Goal: Task Accomplishment & Management: Complete application form

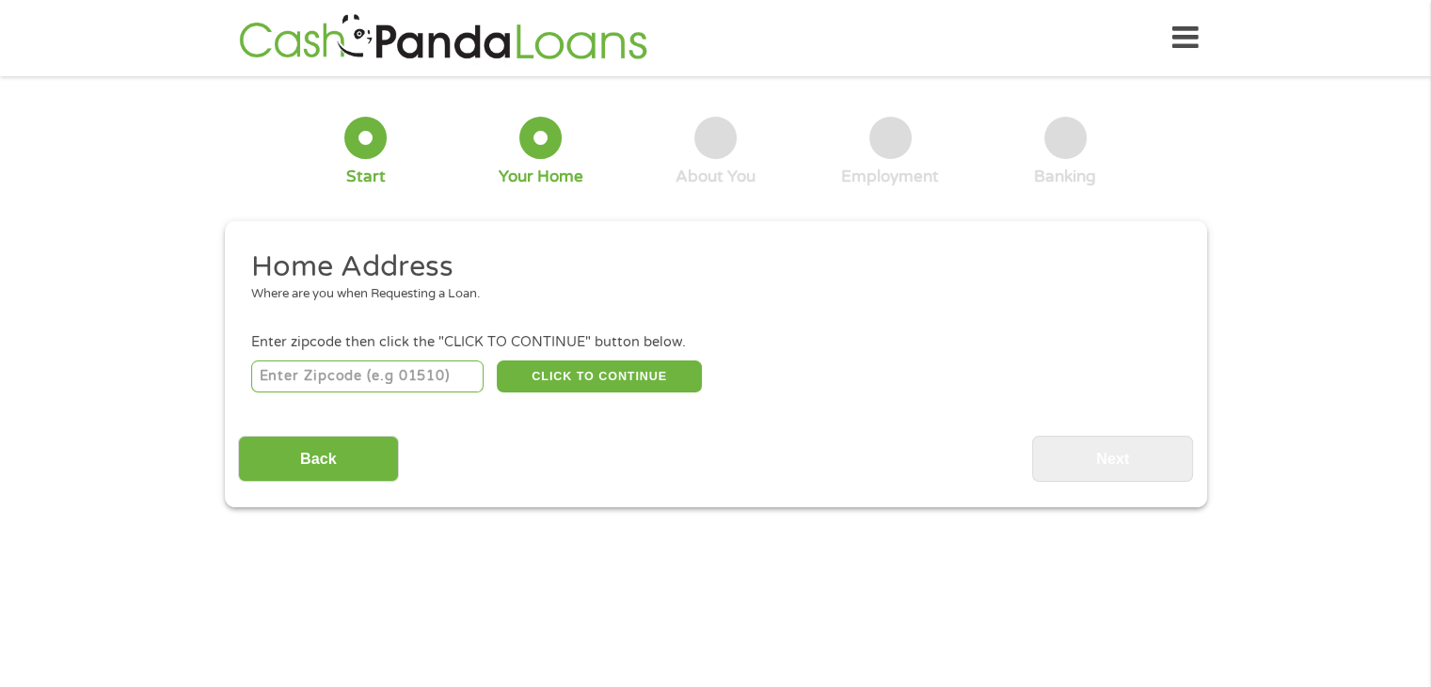
click at [329, 384] on input "number" at bounding box center [367, 376] width 232 height 32
type input "91941"
click at [609, 373] on button "CLICK TO CONTINUE" at bounding box center [599, 376] width 205 height 32
type input "91941"
type input "La Mesa"
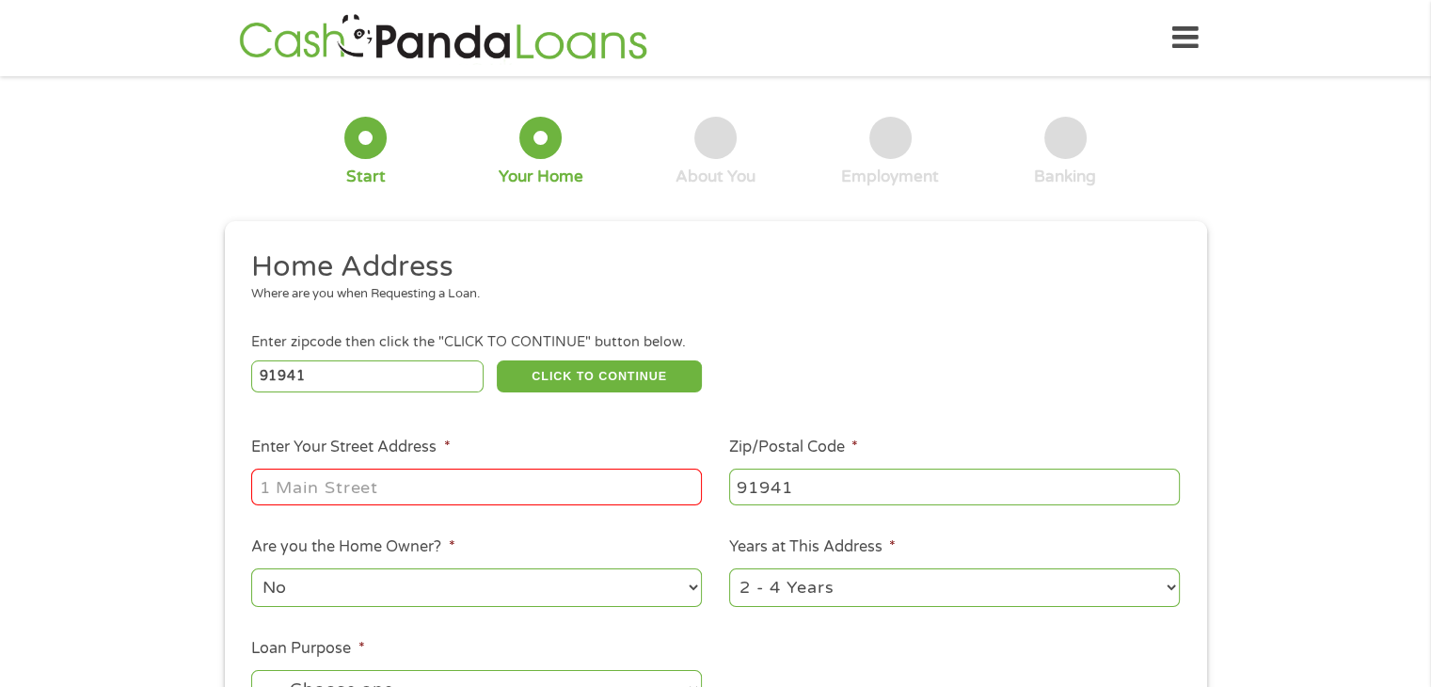
click at [309, 492] on input "Enter Your Street Address *" at bounding box center [476, 487] width 451 height 36
click at [546, 493] on input "[STREET_ADDRESS]" at bounding box center [476, 487] width 451 height 36
type input "[STREET_ADDRESS]"
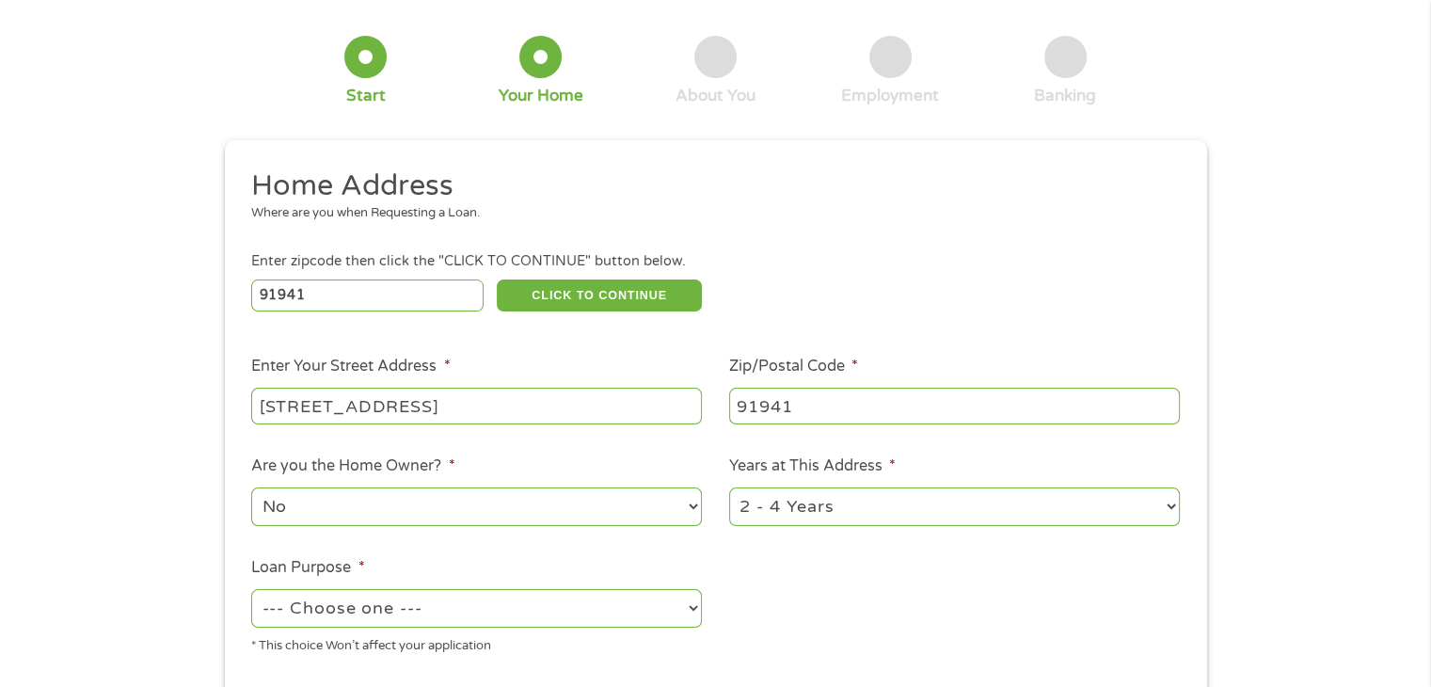
scroll to position [282, 0]
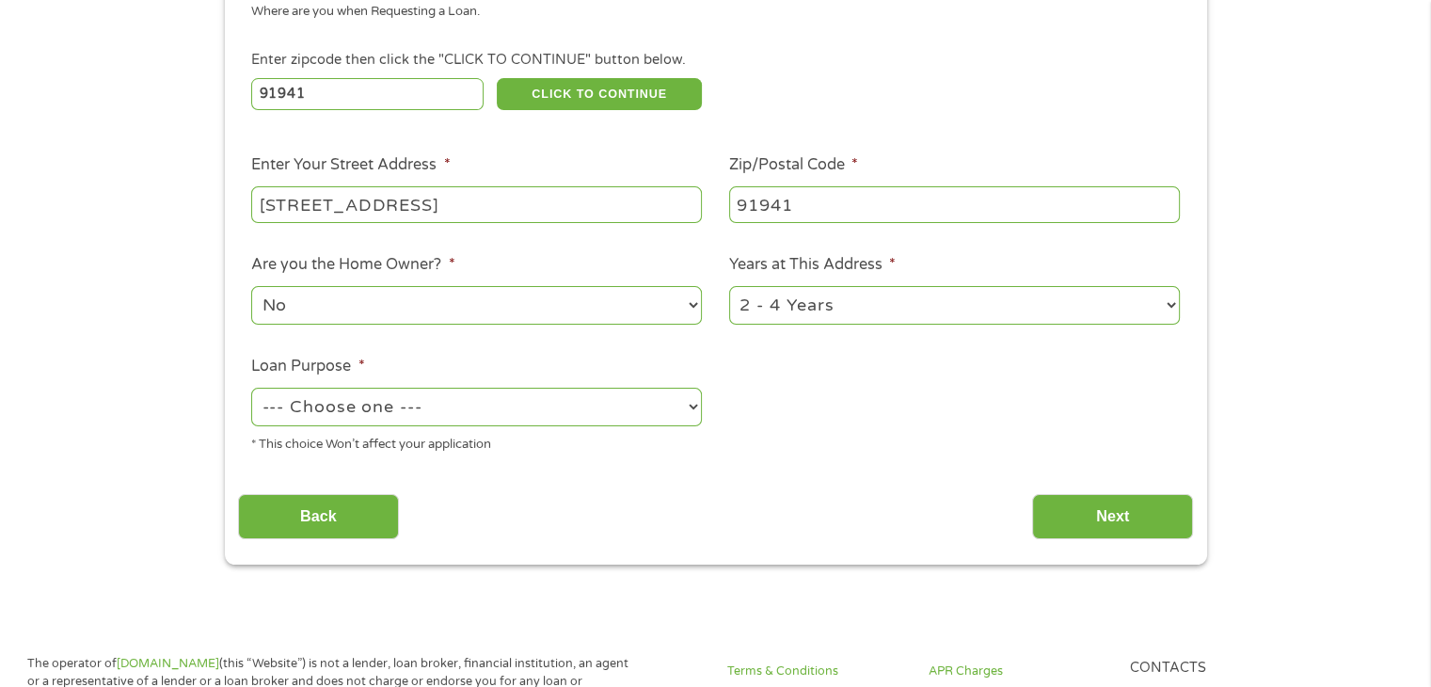
click at [421, 420] on select "--- Choose one --- Pay Bills Debt Consolidation Home Improvement Major Purchase…" at bounding box center [476, 407] width 451 height 39
click at [251, 389] on select "--- Choose one --- Pay Bills Debt Consolidation Home Improvement Major Purchase…" at bounding box center [476, 407] width 451 height 39
click at [518, 412] on select "--- Choose one --- Pay Bills Debt Consolidation Home Improvement Major Purchase…" at bounding box center [476, 407] width 451 height 39
select select "shorttermcash"
click at [251, 389] on select "--- Choose one --- Pay Bills Debt Consolidation Home Improvement Major Purchase…" at bounding box center [476, 407] width 451 height 39
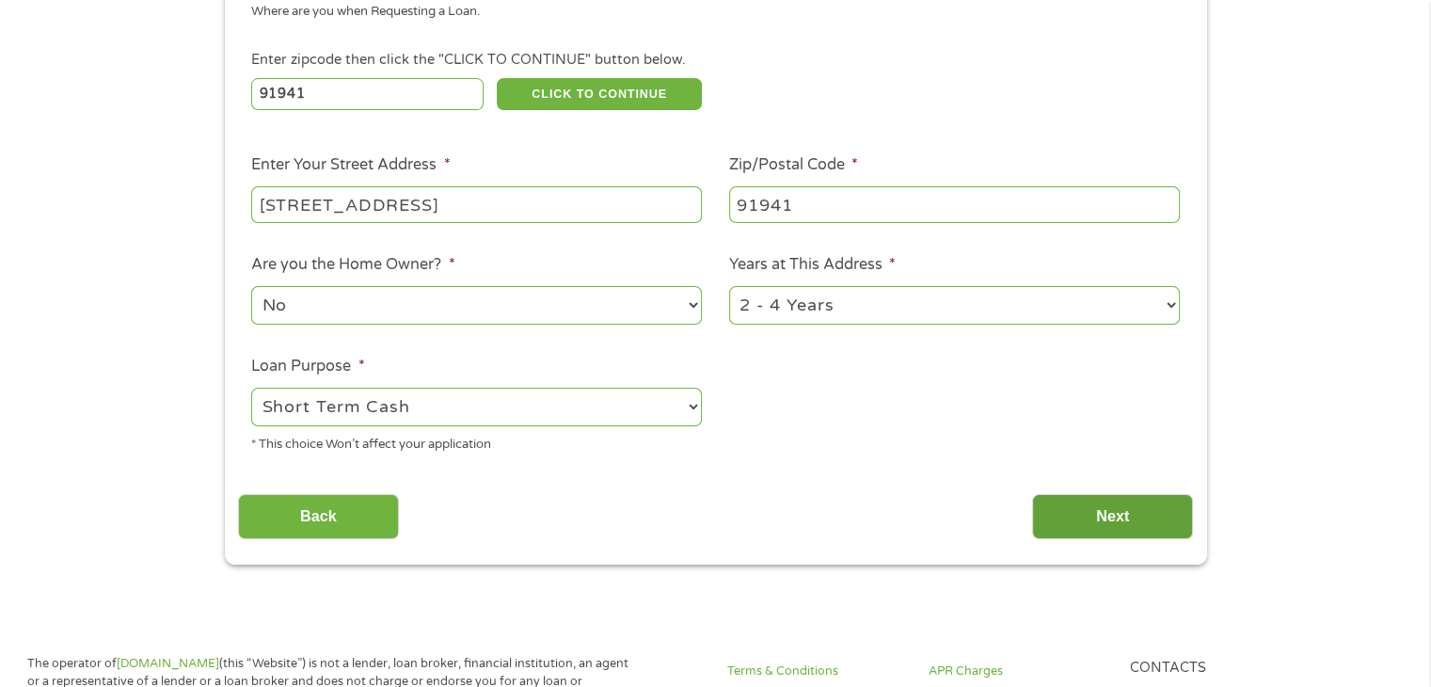
click at [1092, 518] on input "Next" at bounding box center [1112, 517] width 161 height 46
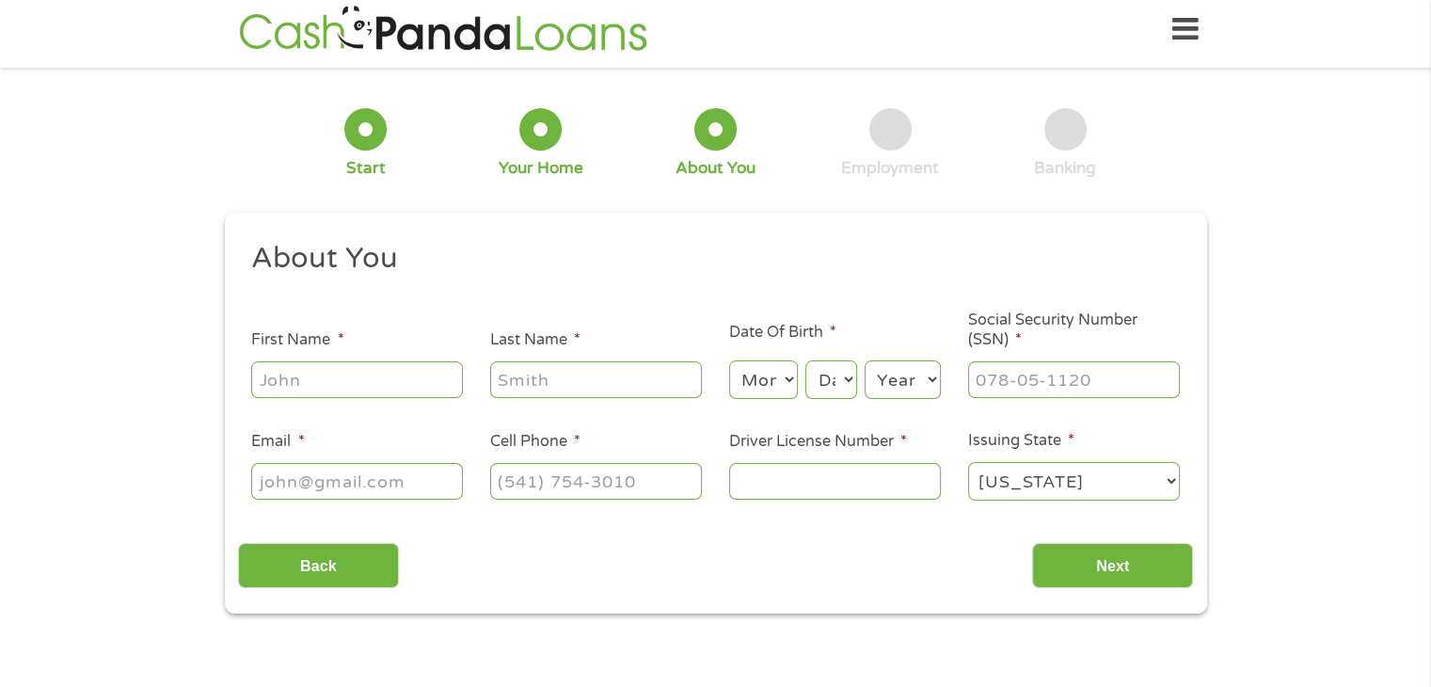
scroll to position [0, 0]
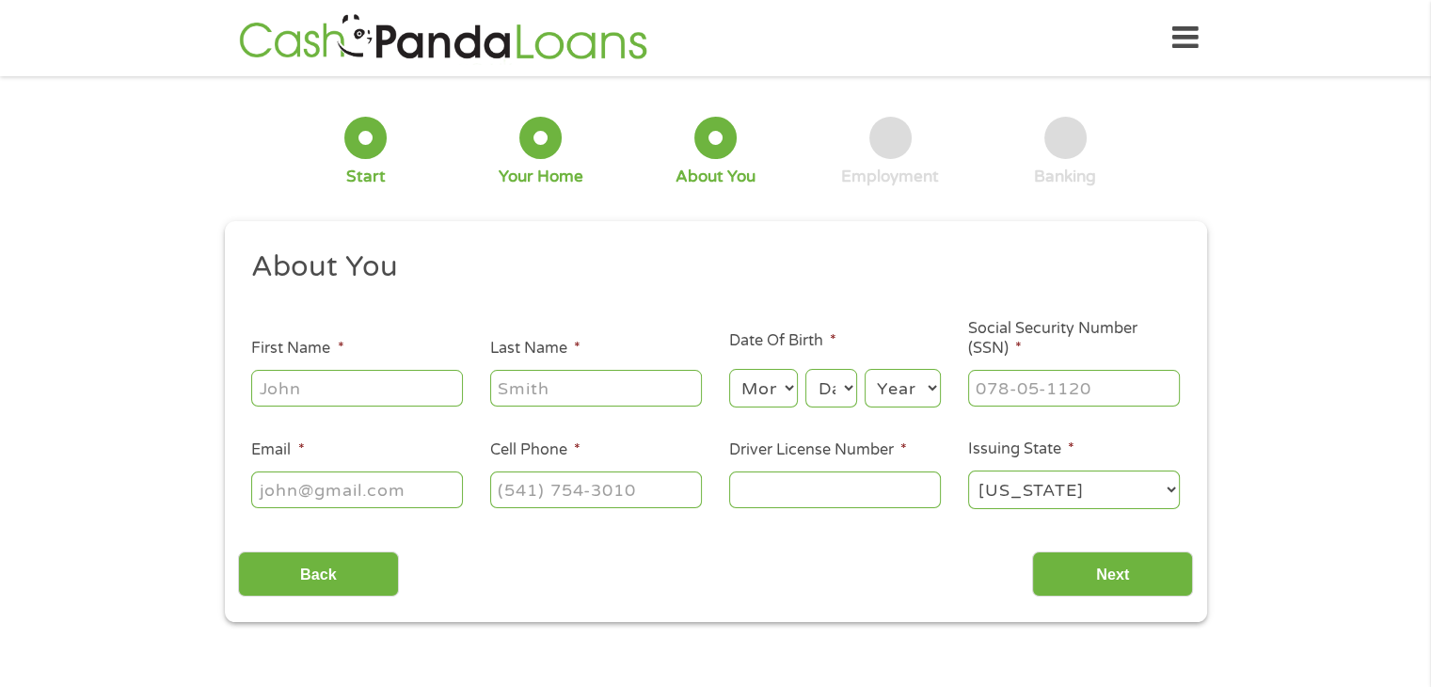
click at [348, 376] on input "First Name *" at bounding box center [357, 388] width 212 height 36
type input "[PERSON_NAME]"
type input "[EMAIL_ADDRESS][DOMAIN_NAME]"
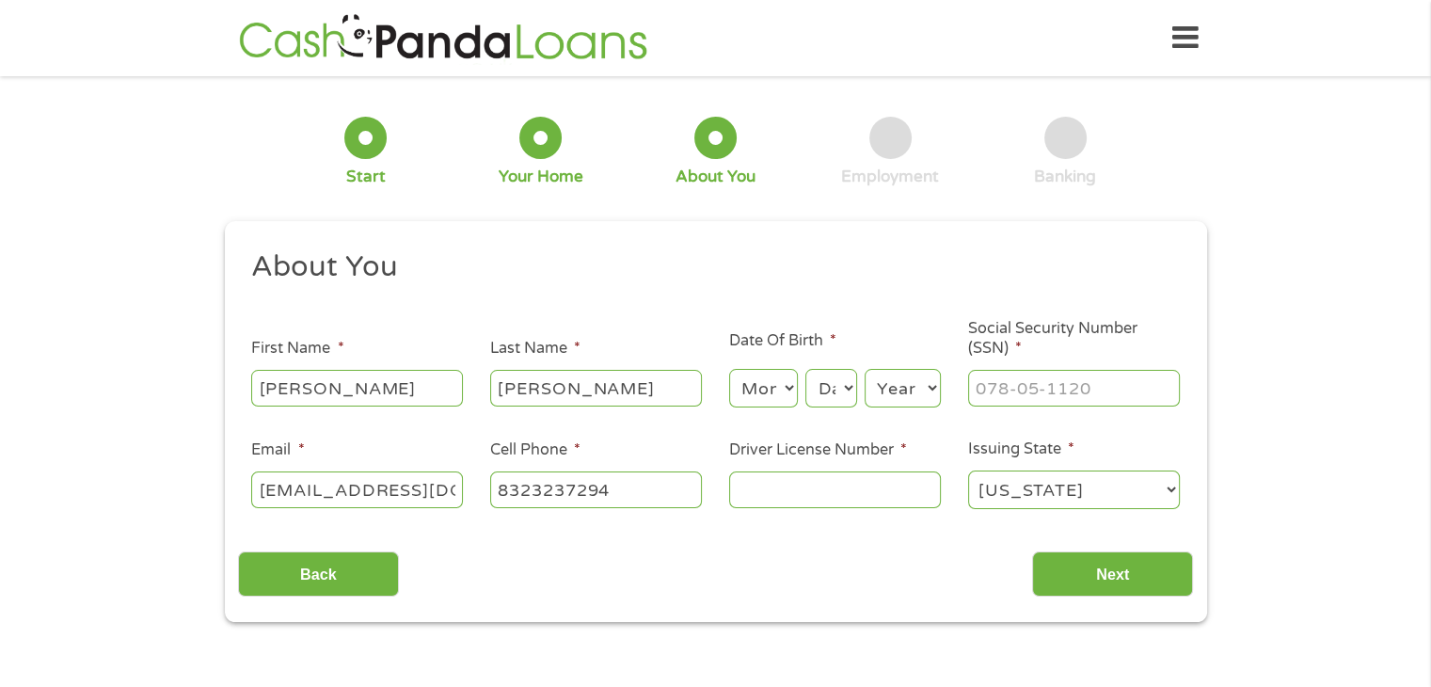
type input "[PHONE_NUMBER]"
type input "[PERSON_NAME]"
select select "5"
select select "9"
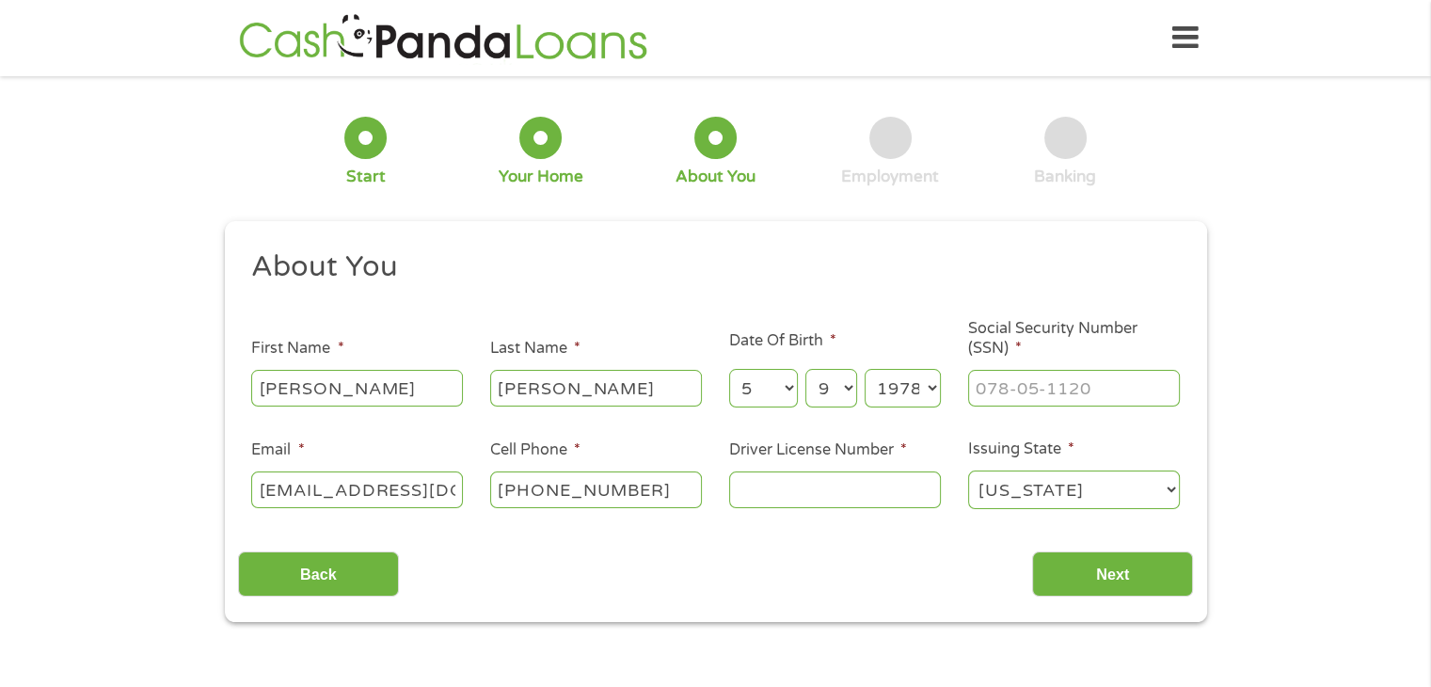
select select "1979"
type input "466-59-5370"
type input "[EMAIL_ADDRESS][DOMAIN_NAME]"
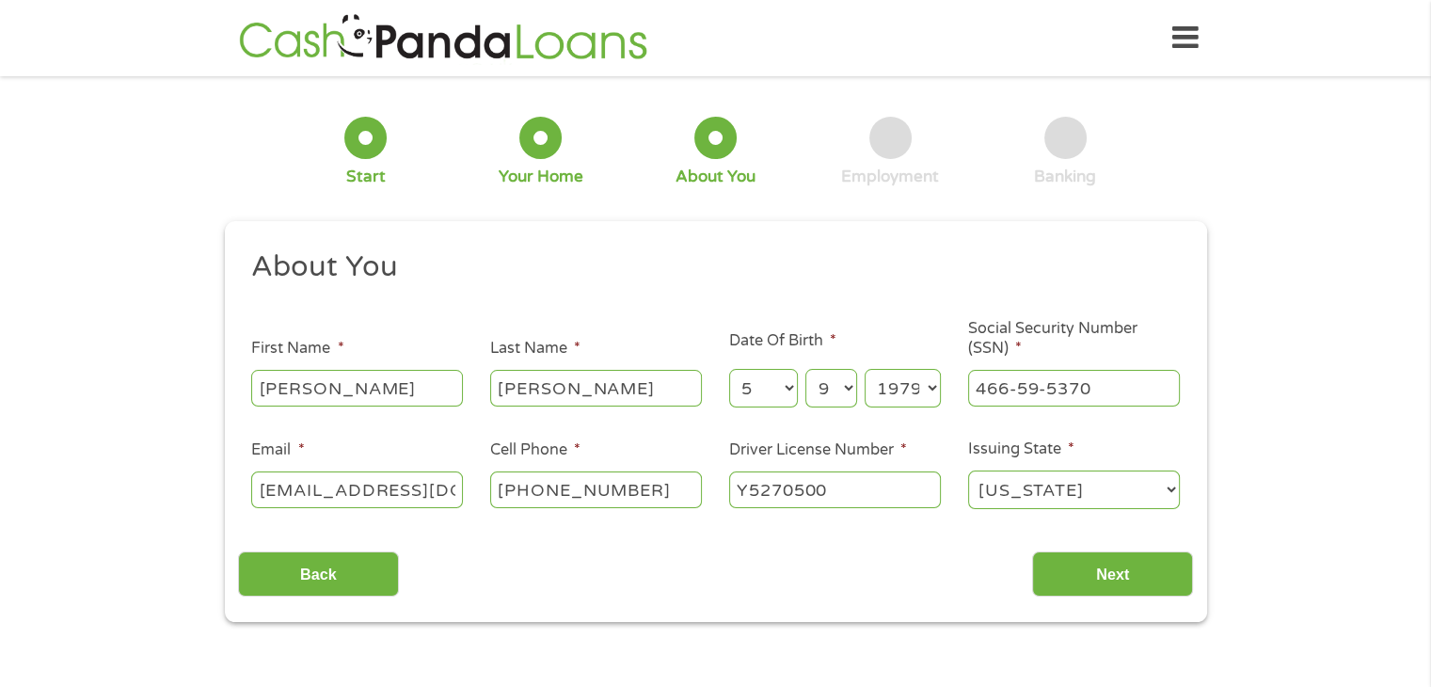
type input "Y5270500"
click at [1121, 486] on select "[US_STATE] [US_STATE] [US_STATE] [US_STATE] [US_STATE] [US_STATE] [US_STATE] [U…" at bounding box center [1074, 489] width 212 height 39
click at [968, 471] on select "[US_STATE] [US_STATE] [US_STATE] [US_STATE] [US_STATE] [US_STATE] [US_STATE] [U…" at bounding box center [1074, 489] width 212 height 39
click at [1063, 498] on select "[US_STATE] [US_STATE] [US_STATE] [US_STATE] [US_STATE] [US_STATE] [US_STATE] [U…" at bounding box center [1074, 489] width 212 height 39
select select "[US_STATE]"
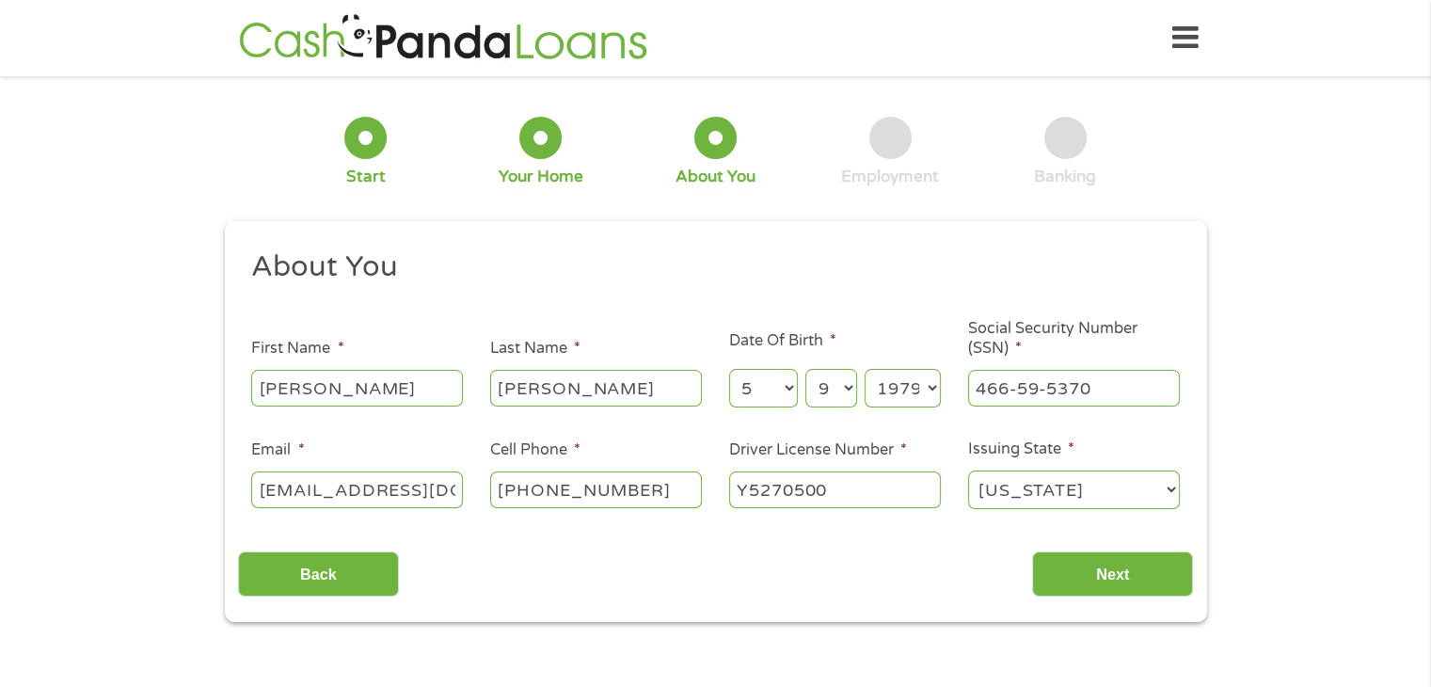
click at [968, 471] on select "[US_STATE] [US_STATE] [US_STATE] [US_STATE] [US_STATE] [US_STATE] [US_STATE] [U…" at bounding box center [1074, 489] width 212 height 39
click at [903, 566] on div "Back Next" at bounding box center [715, 566] width 955 height 59
click at [1105, 584] on input "Next" at bounding box center [1112, 574] width 161 height 46
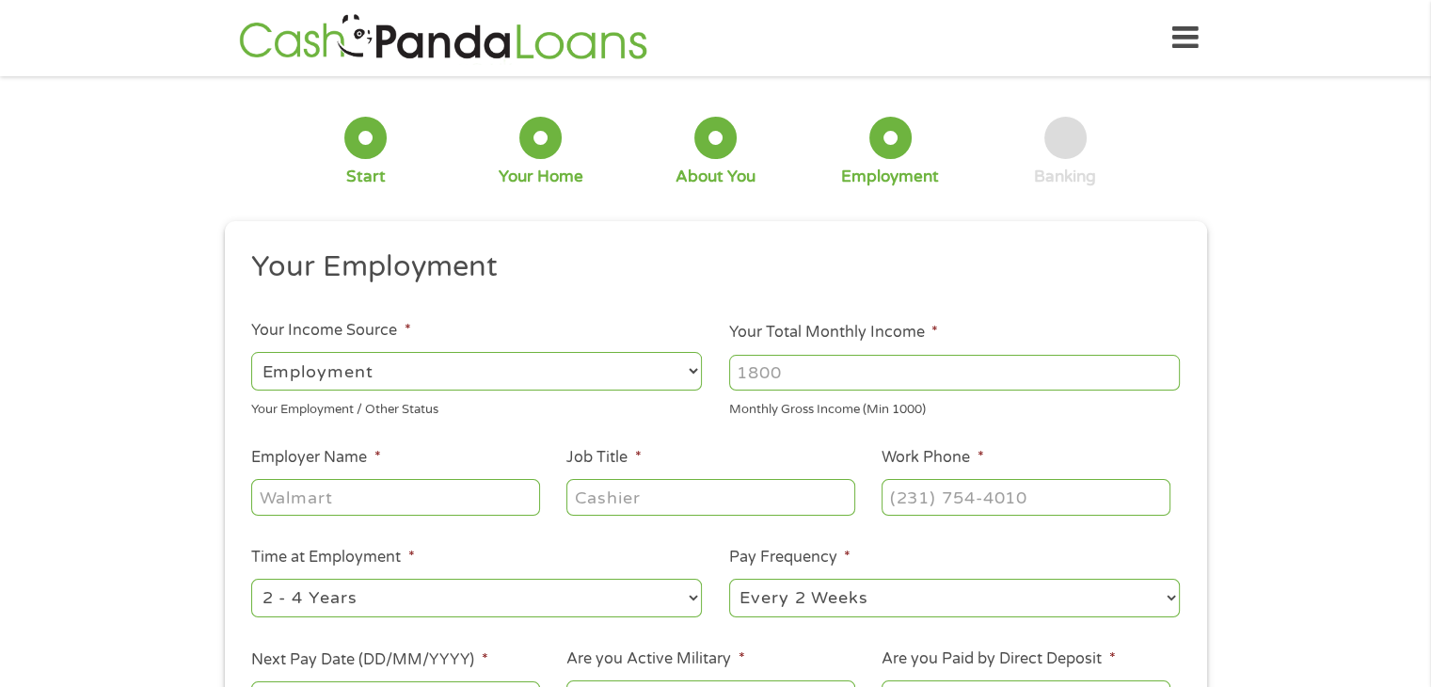
scroll to position [8, 8]
click at [694, 372] on select "--- Choose one --- Employment [DEMOGRAPHIC_DATA] Benefits" at bounding box center [476, 371] width 451 height 39
select select "benefits"
click at [251, 352] on select "--- Choose one --- Employment [DEMOGRAPHIC_DATA] Benefits" at bounding box center [476, 371] width 451 height 39
type input "Other"
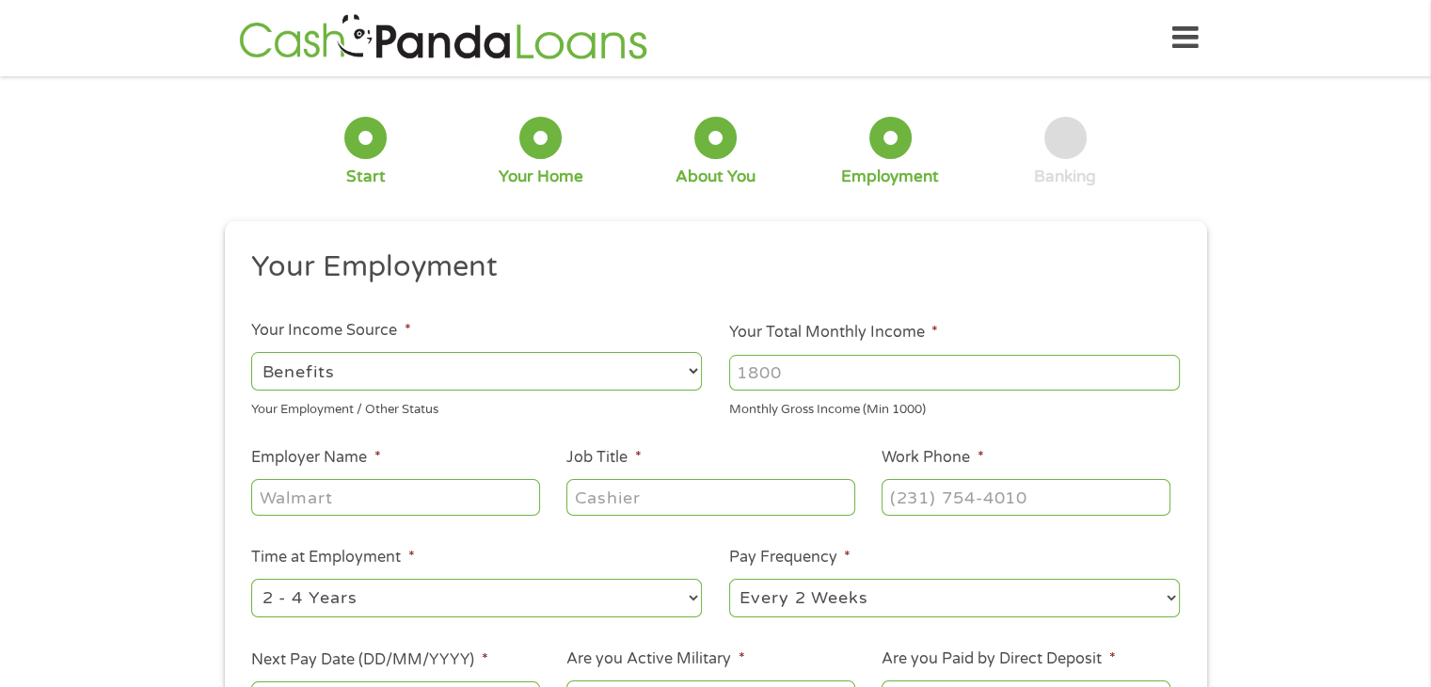
type input "[PHONE_NUMBER]"
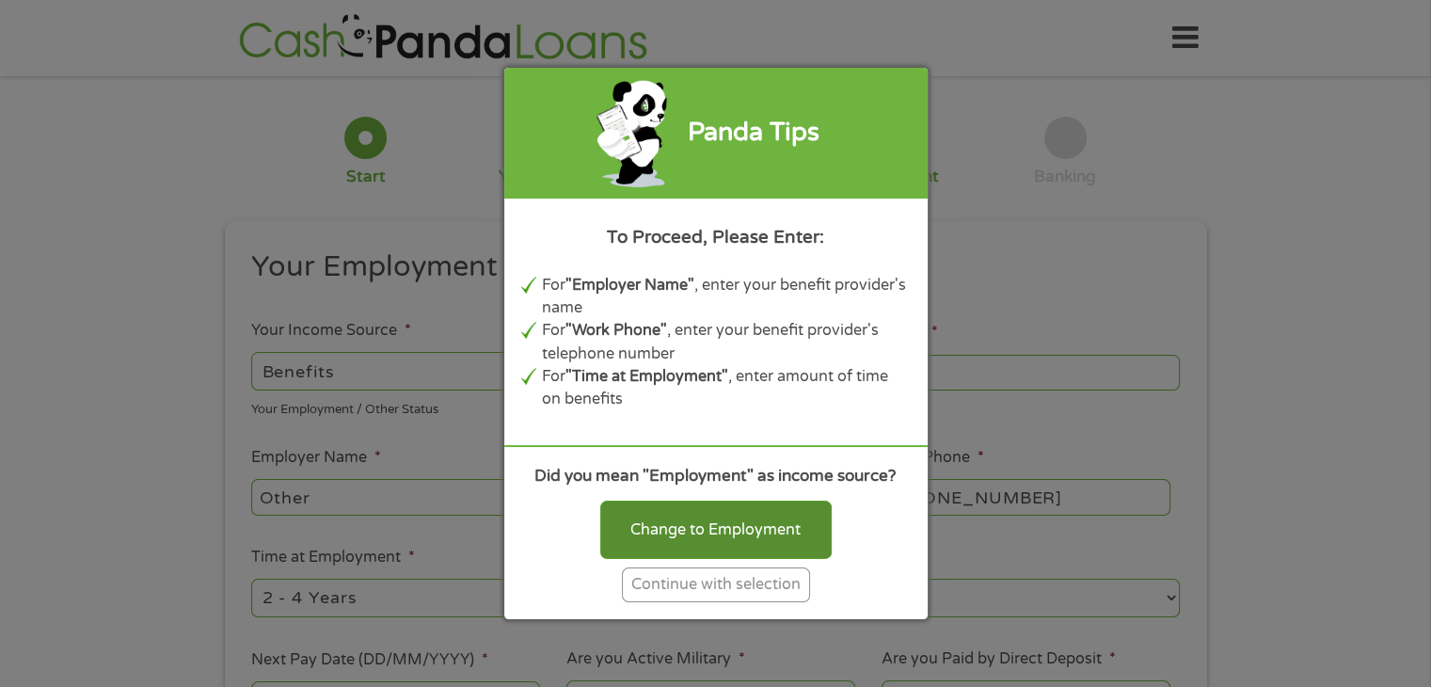
click at [760, 531] on div "Change to Employment" at bounding box center [715, 529] width 231 height 58
select select "fullTime"
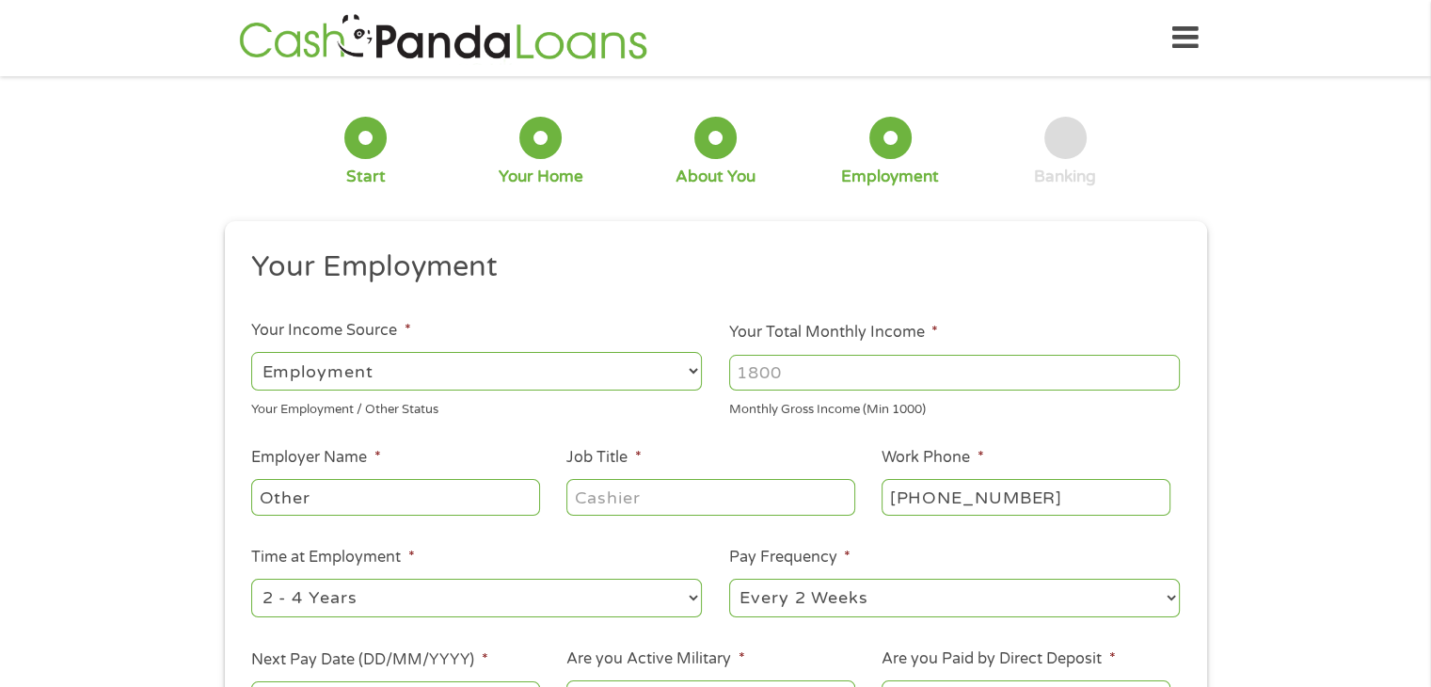
click at [823, 379] on input "Your Total Monthly Income *" at bounding box center [954, 373] width 451 height 36
type input "3000"
click at [1031, 426] on ul "Your Employment Your Income Source * --- Choose one --- Employment [DEMOGRAPHIC…" at bounding box center [715, 491] width 955 height 487
click at [339, 498] on input "Other" at bounding box center [395, 497] width 288 height 36
drag, startPoint x: 339, startPoint y: 498, endPoint x: 242, endPoint y: 486, distance: 97.6
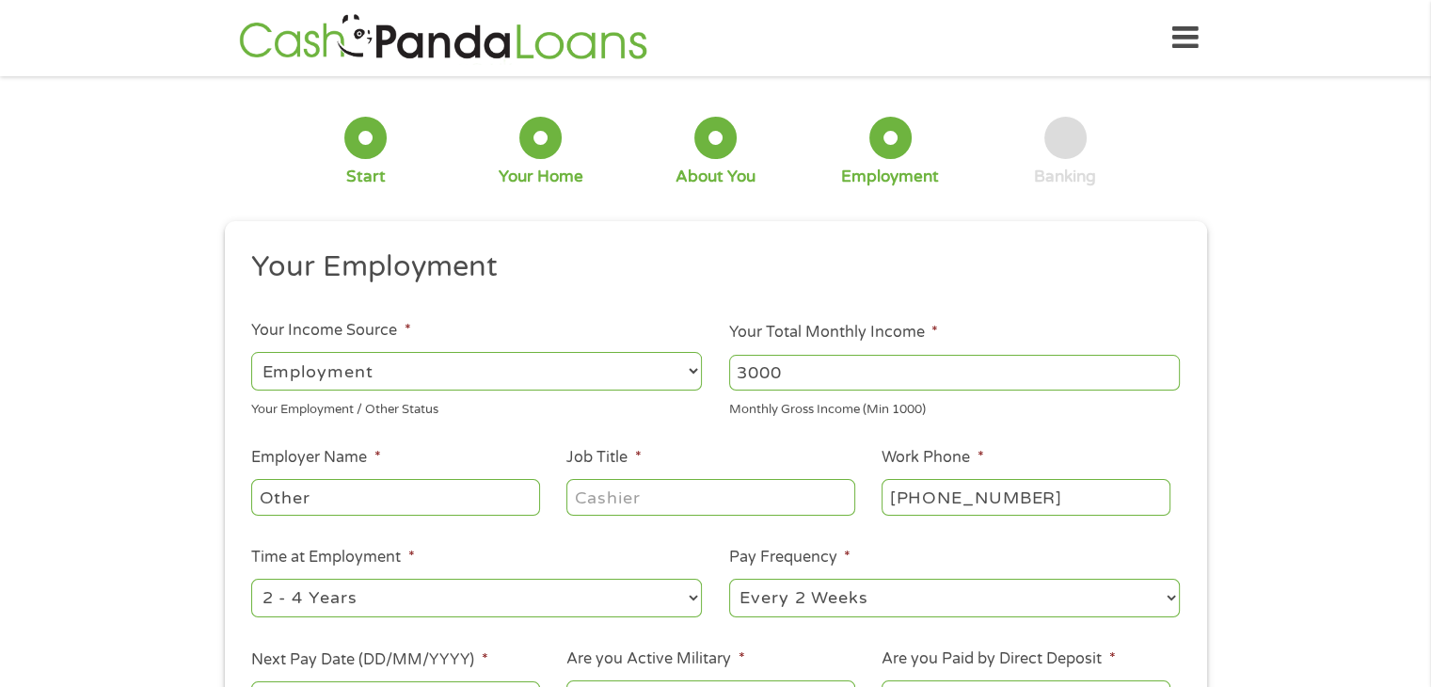
click at [242, 486] on li "Employer Name * Other" at bounding box center [395, 482] width 315 height 72
type input "V"
type input "[GEOGRAPHIC_DATA]"
drag, startPoint x: 639, startPoint y: 483, endPoint x: 645, endPoint y: 501, distance: 19.9
click at [639, 489] on input "Attendent" at bounding box center [710, 497] width 288 height 36
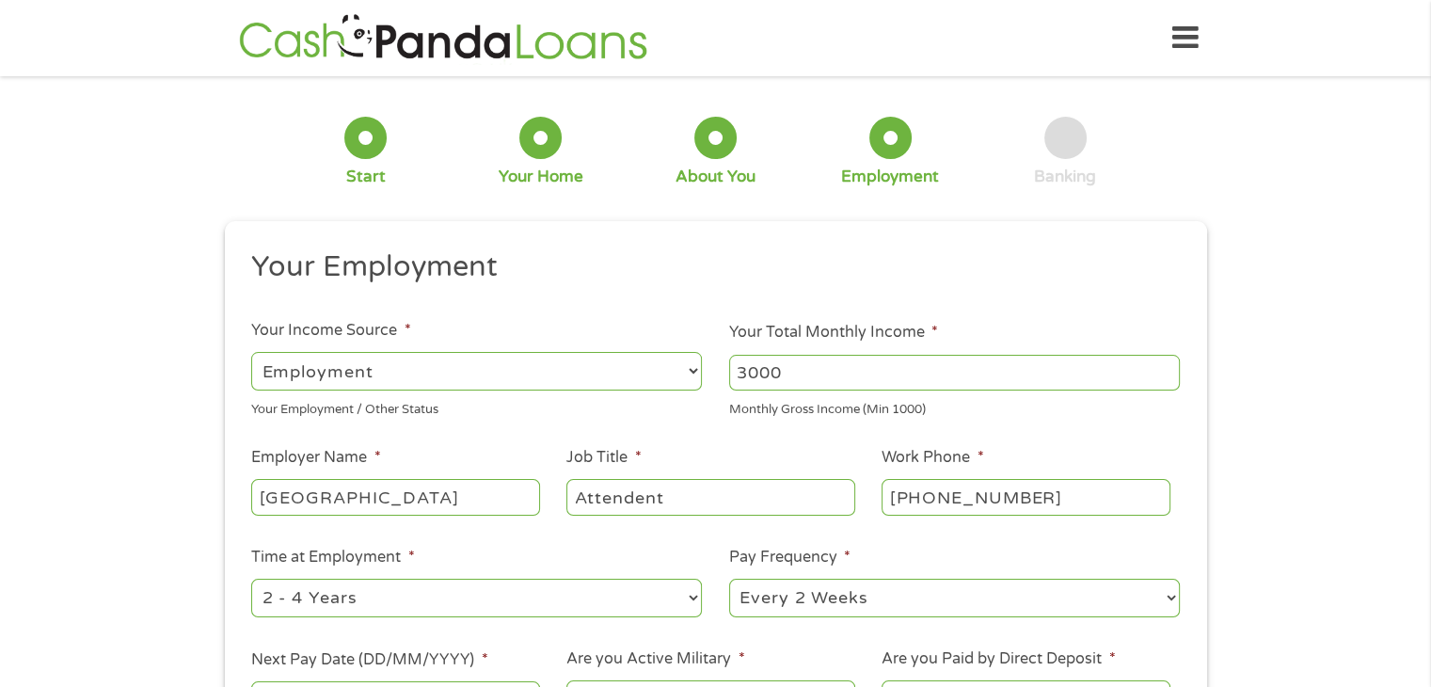
click at [645, 502] on input "Attendent" at bounding box center [710, 497] width 288 height 36
type input "Attendant"
click at [1023, 543] on ul "Your Employment Your Income Source * --- Choose one --- Employment [DEMOGRAPHIC…" at bounding box center [715, 491] width 955 height 487
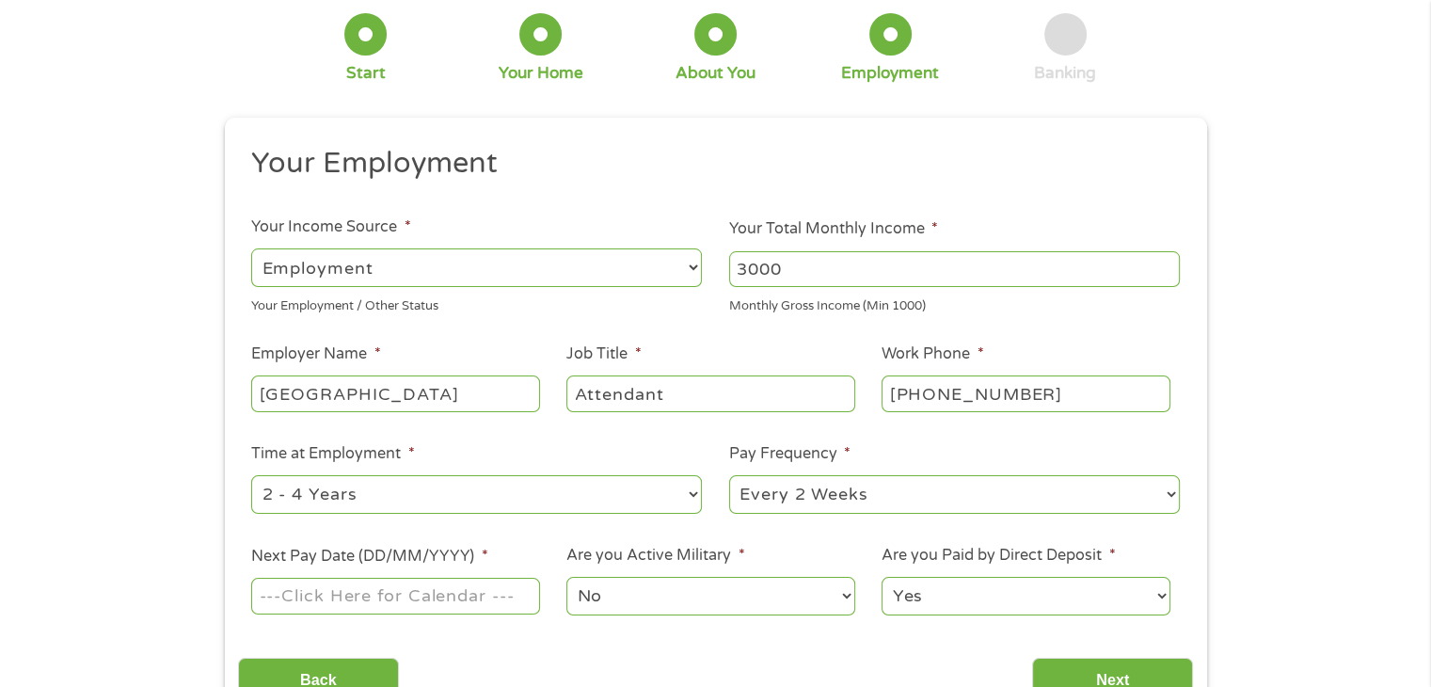
scroll to position [188, 0]
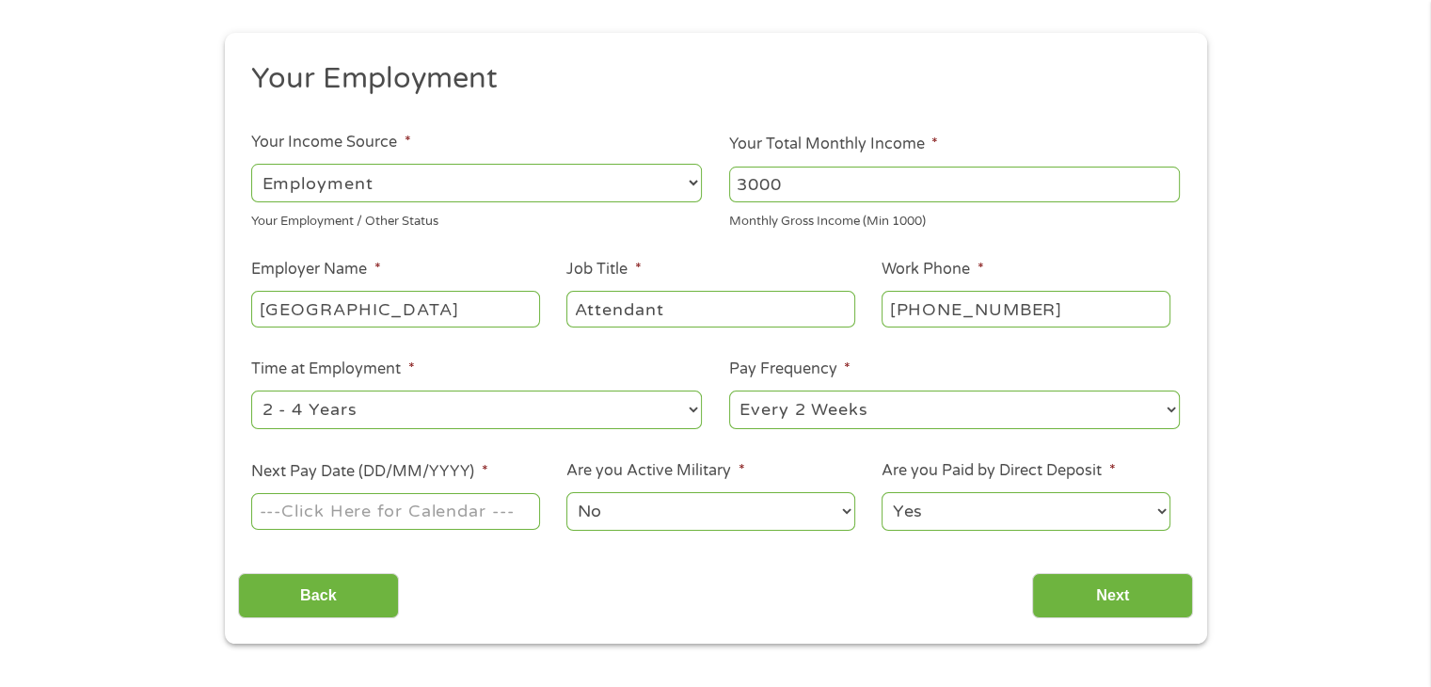
click at [689, 406] on select "--- Choose one --- 1 Year or less 1 - 2 Years 2 - 4 Years Over 4 Years" at bounding box center [476, 409] width 451 height 39
select select "60months"
click at [251, 391] on select "--- Choose one --- 1 Year or less 1 - 2 Years 2 - 4 Years Over 4 Years" at bounding box center [476, 409] width 451 height 39
click at [928, 408] on select "--- Choose one --- Every 2 Weeks Every Week Monthly Semi-Monthly" at bounding box center [954, 409] width 451 height 39
select select "monthly"
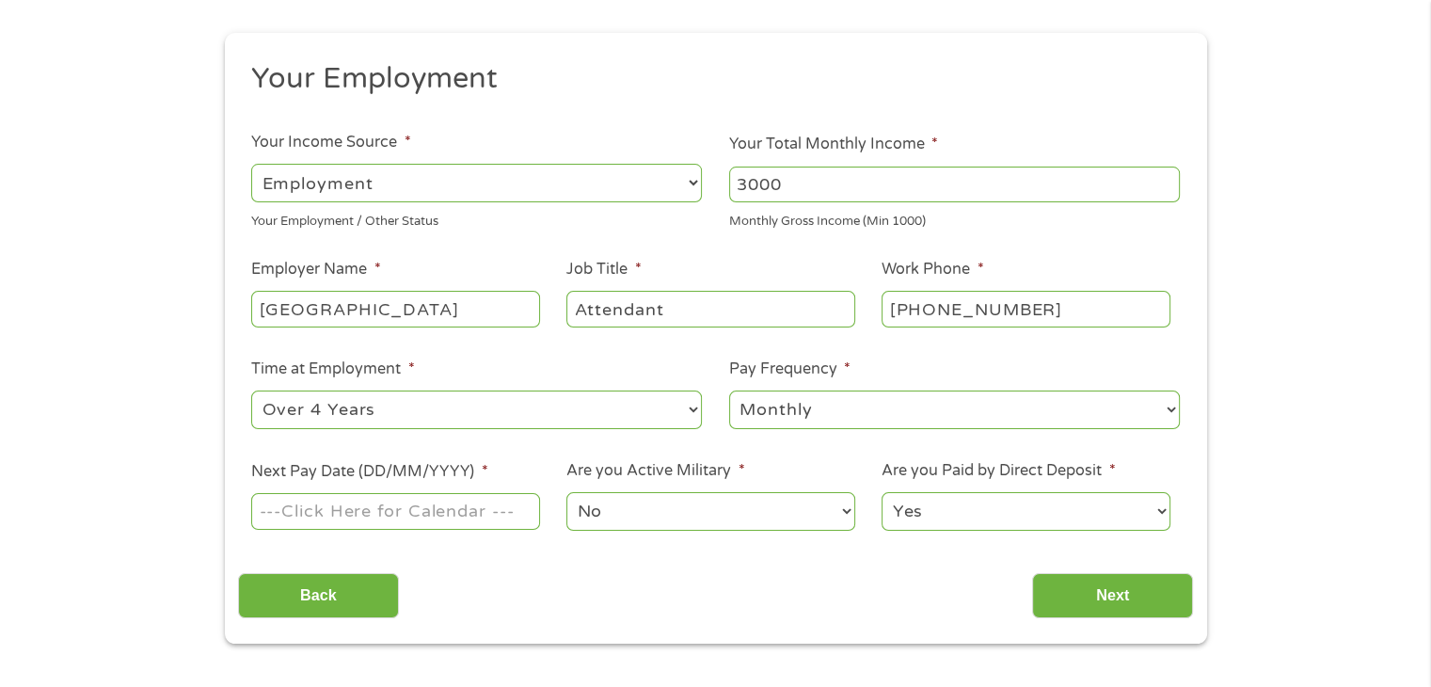
click at [729, 391] on select "--- Choose one --- Every 2 Weeks Every Week Monthly Semi-Monthly" at bounding box center [954, 409] width 451 height 39
click at [414, 514] on input "Next Pay Date (DD/MM/YYYY) *" at bounding box center [395, 511] width 288 height 36
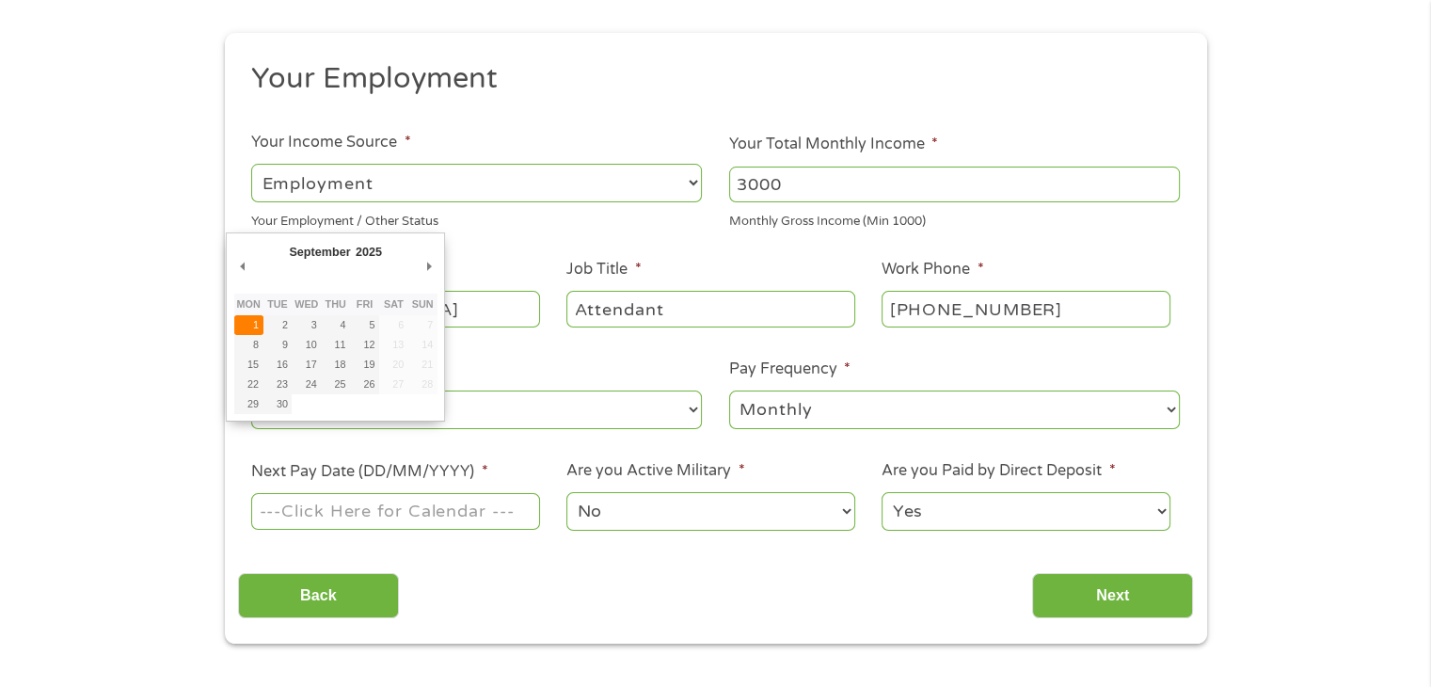
type input "[DATE]"
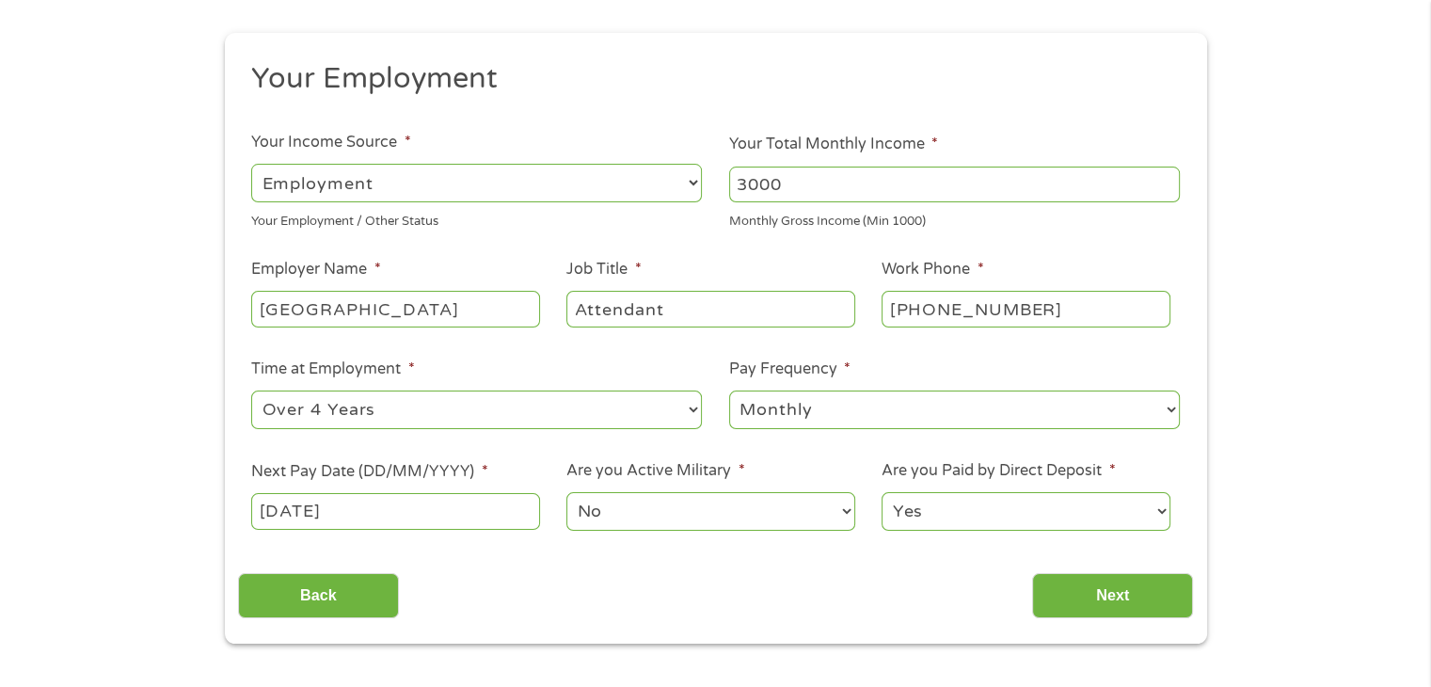
click at [960, 517] on select "Yes No" at bounding box center [1025, 511] width 288 height 39
click at [881, 493] on select "Yes No" at bounding box center [1025, 511] width 288 height 39
click at [1088, 598] on input "Next" at bounding box center [1112, 596] width 161 height 46
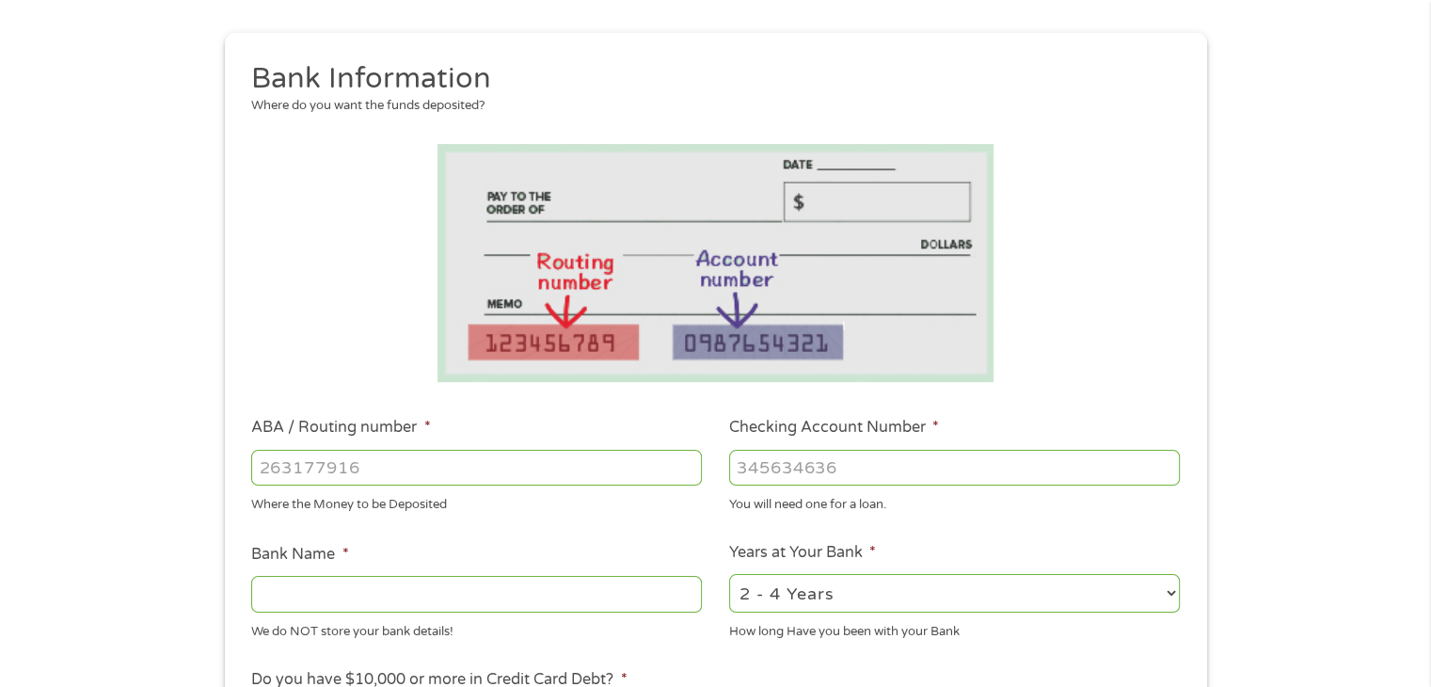
click at [339, 468] on input "ABA / Routing number *" at bounding box center [476, 468] width 451 height 36
type input "121042882"
type input "[PERSON_NAME] FARGO BANK NA"
type input "121042882"
click at [835, 474] on input "Checking Account Number *" at bounding box center [954, 468] width 451 height 36
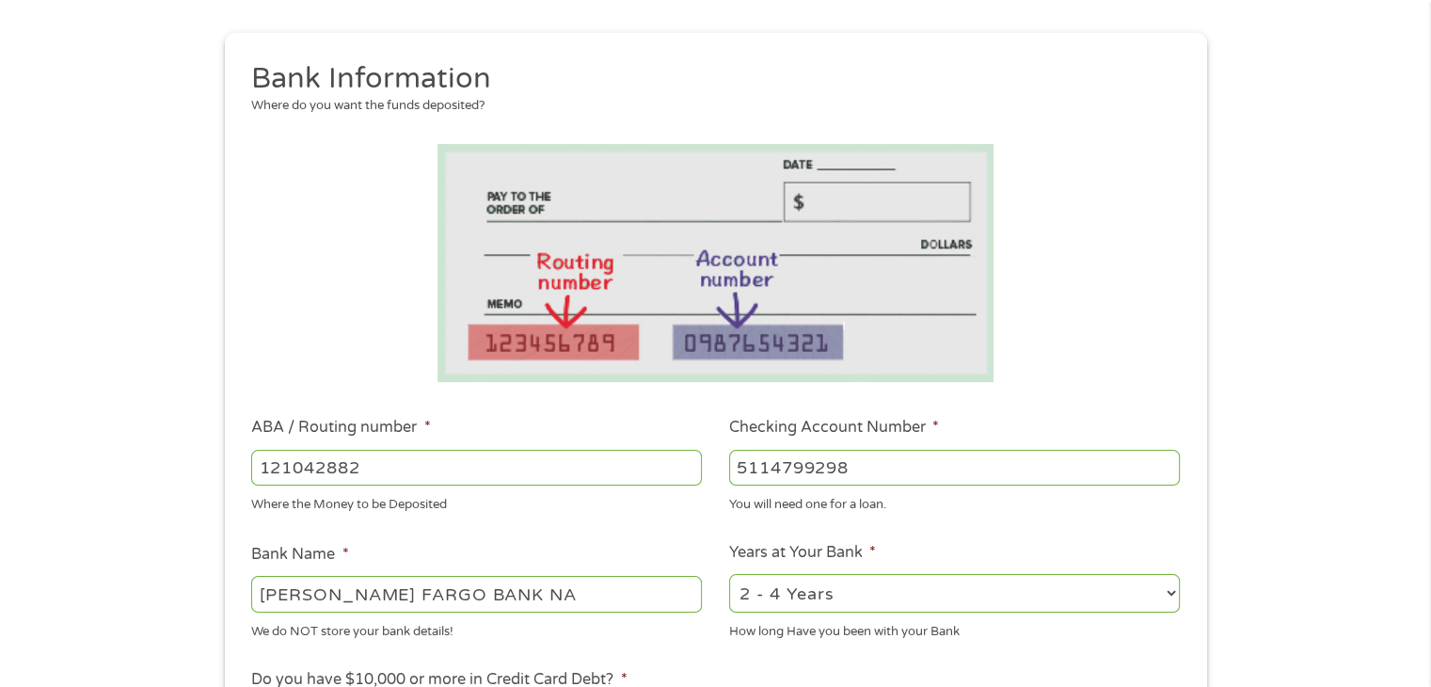
type input "5114799298"
click at [932, 588] on select "2 - 4 Years 6 - 12 Months 1 - 2 Years Over 4 Years" at bounding box center [954, 593] width 451 height 39
select select "60months"
click at [729, 575] on select "2 - 4 Years 6 - 12 Months 1 - 2 Years Over 4 Years" at bounding box center [954, 593] width 451 height 39
click at [1067, 532] on ul "Bank Information Where do you want the funds deposited? ABA / Routing number * …" at bounding box center [715, 528] width 955 height 937
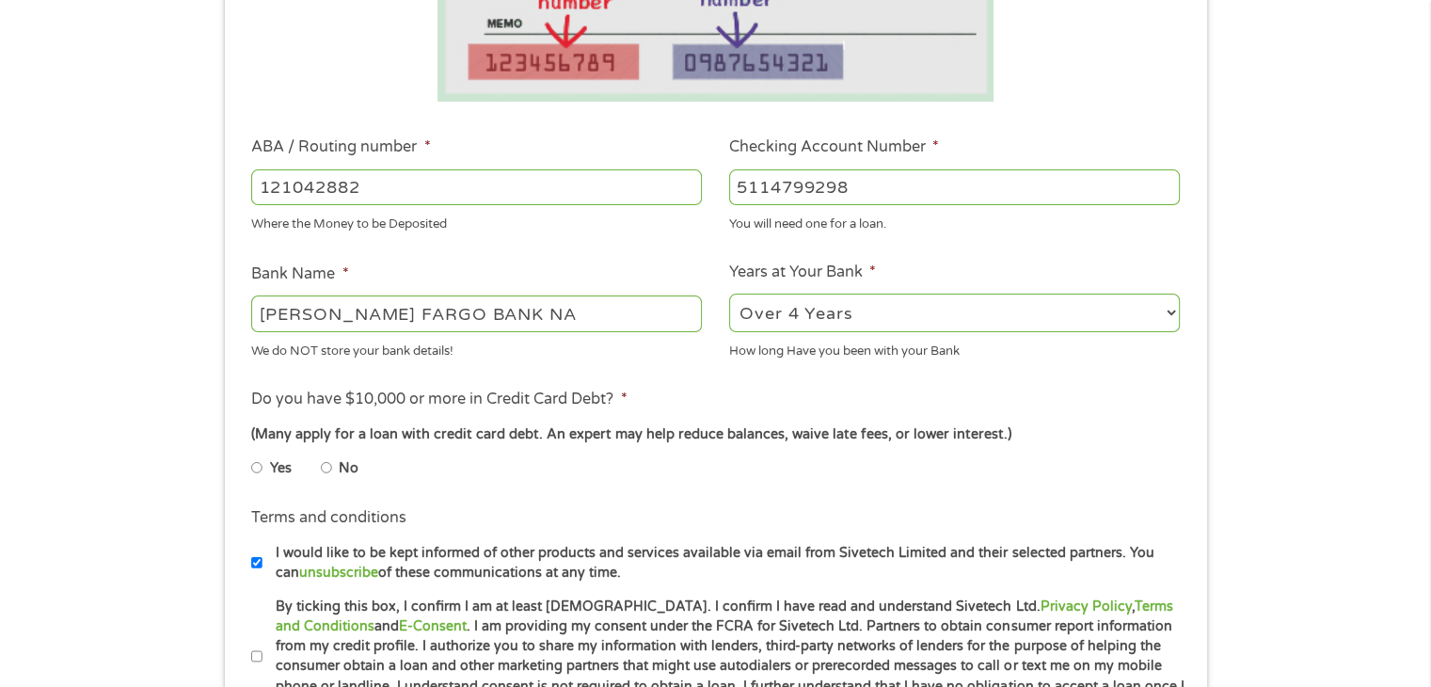
scroll to position [470, 0]
click at [326, 469] on input "No" at bounding box center [326, 466] width 11 height 30
radio input "true"
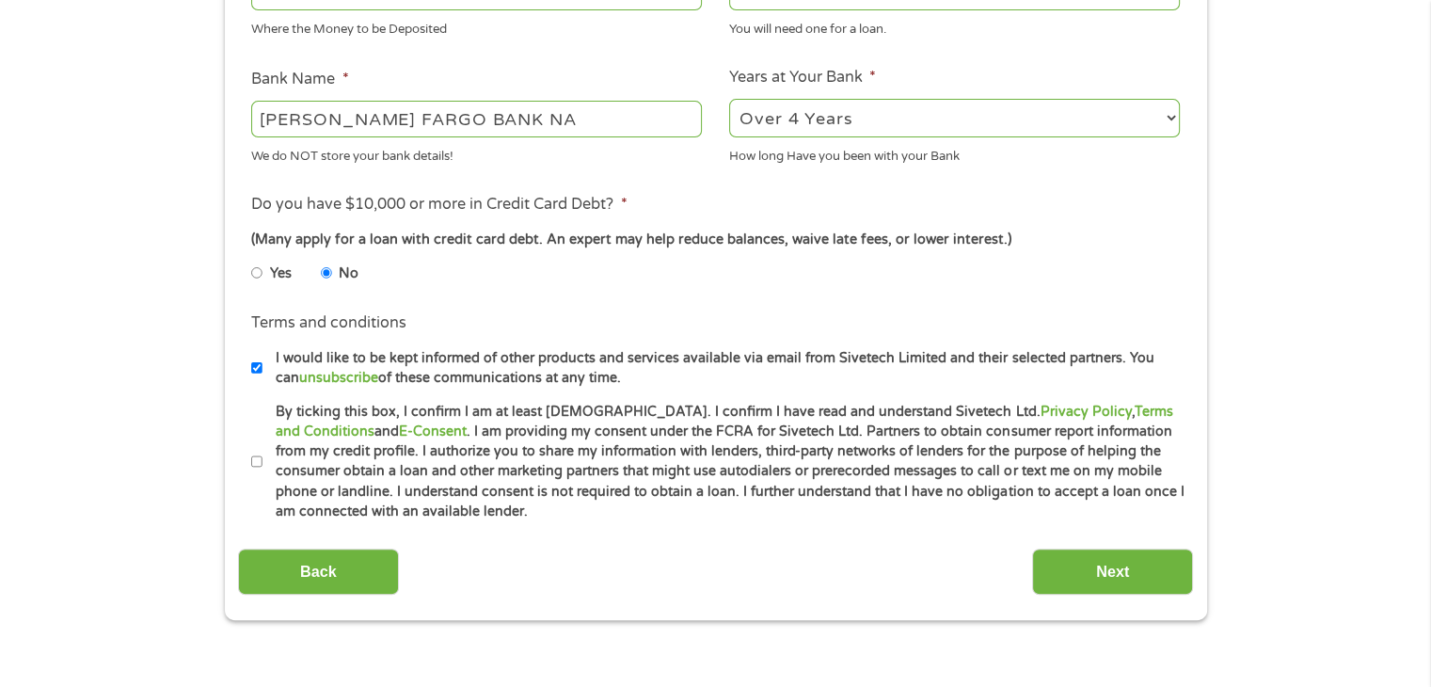
scroll to position [753, 0]
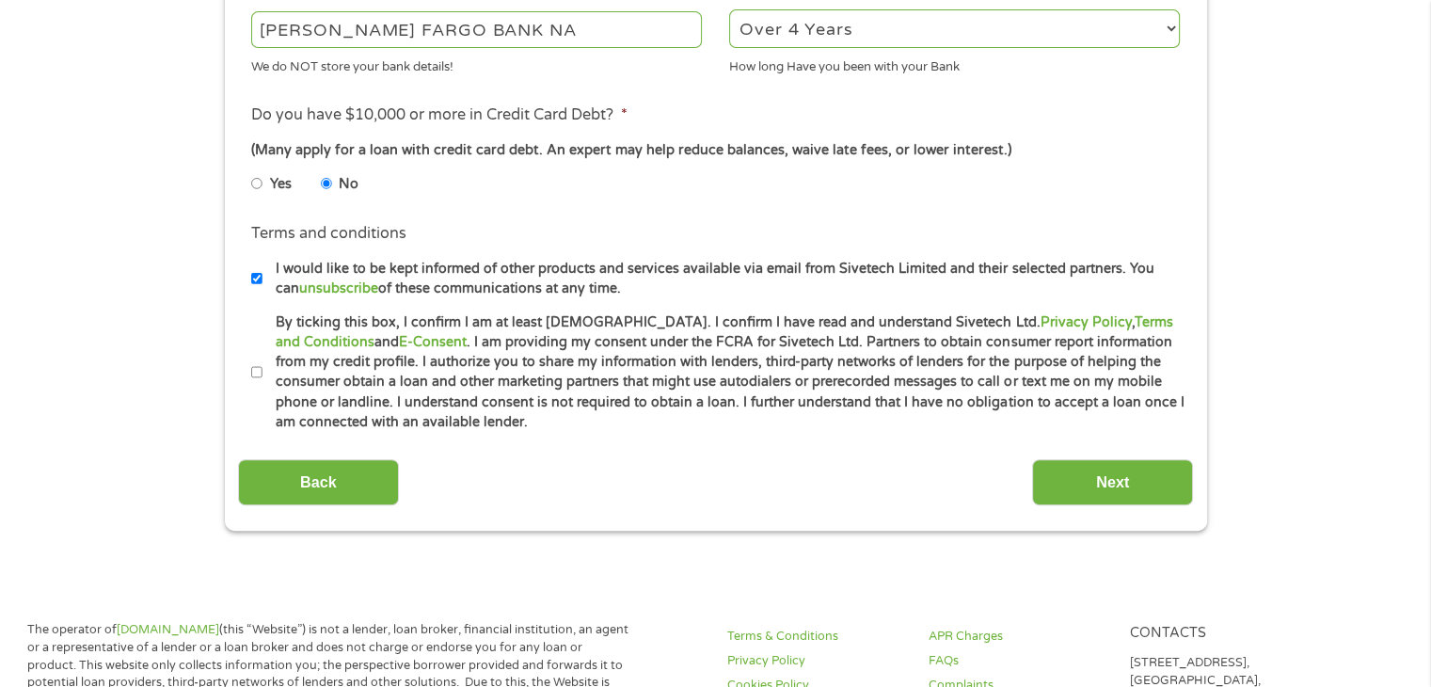
click at [253, 373] on input "By ticking this box, I confirm I am at least [DEMOGRAPHIC_DATA]. I confirm I ha…" at bounding box center [256, 372] width 11 height 30
checkbox input "true"
drag, startPoint x: 254, startPoint y: 274, endPoint x: 257, endPoint y: 291, distance: 17.2
click at [254, 276] on input "I would like to be kept informed of other products and services available via e…" at bounding box center [256, 278] width 11 height 30
checkbox input "false"
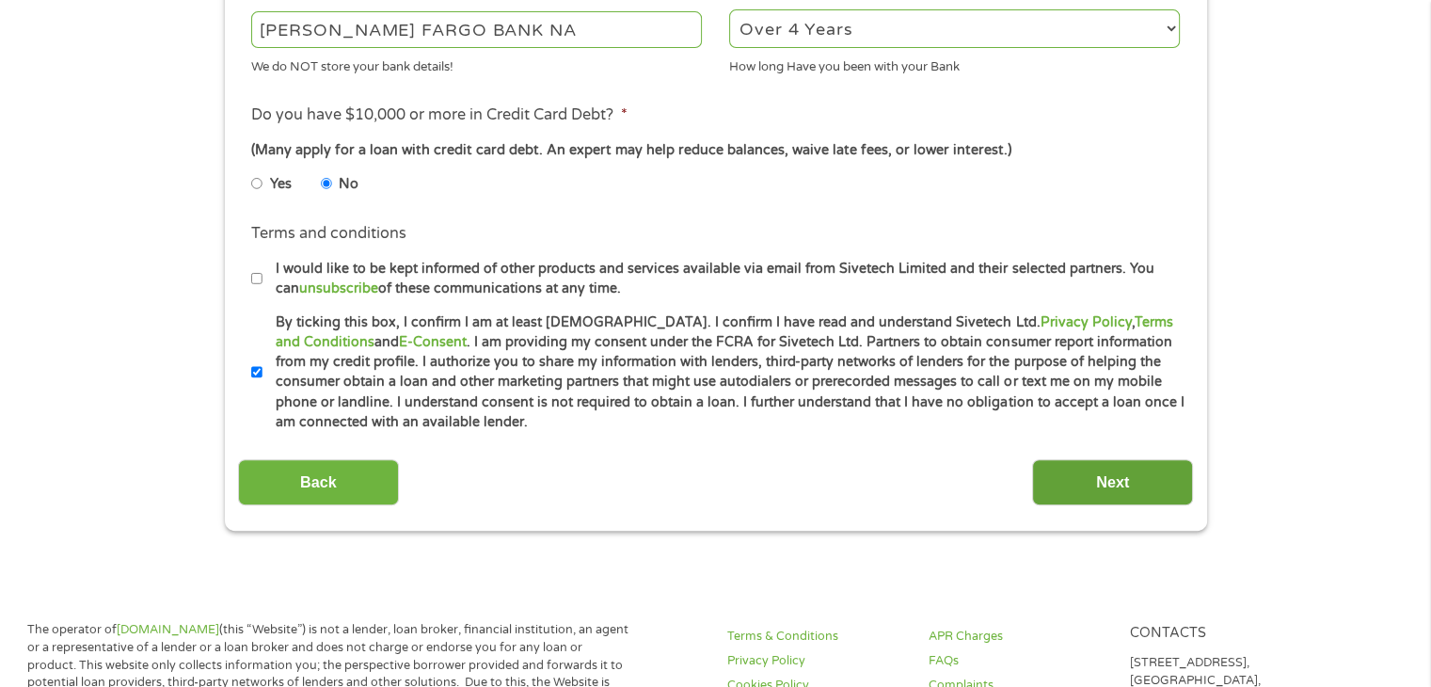
click at [1101, 486] on input "Next" at bounding box center [1112, 482] width 161 height 46
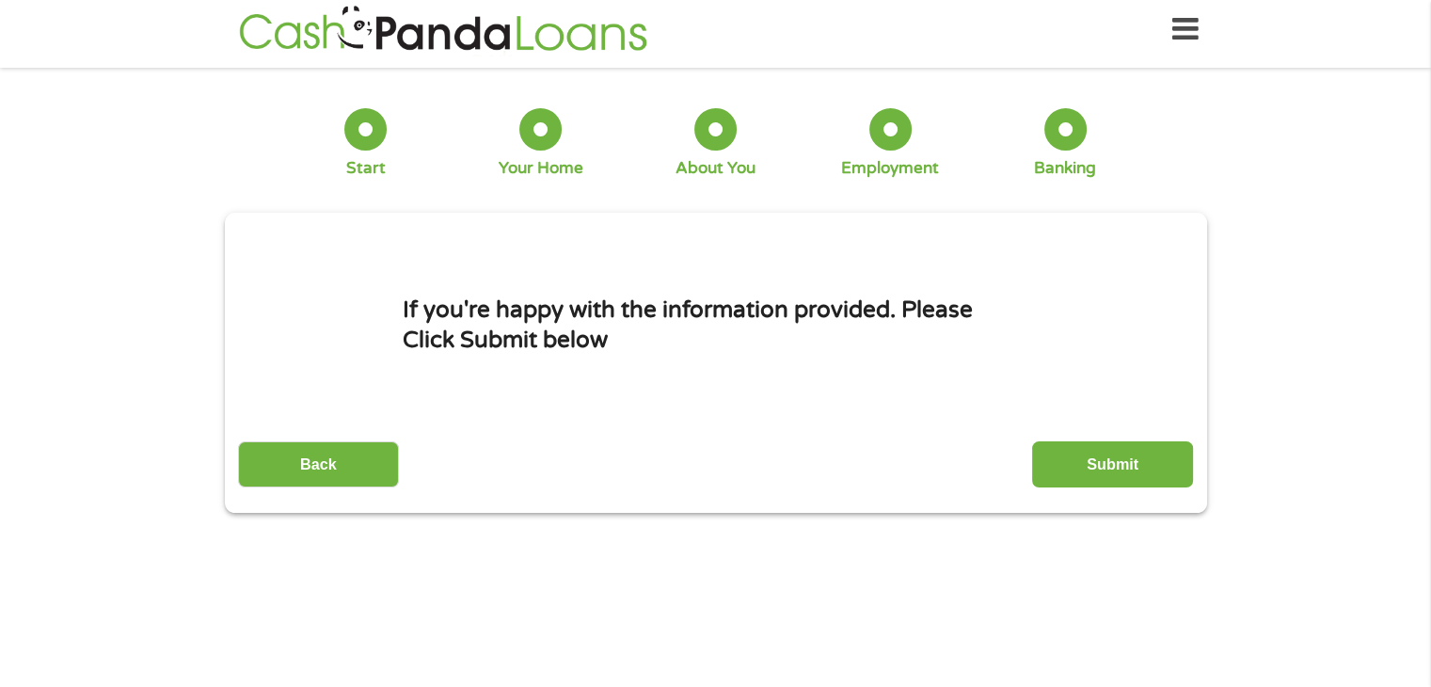
scroll to position [0, 0]
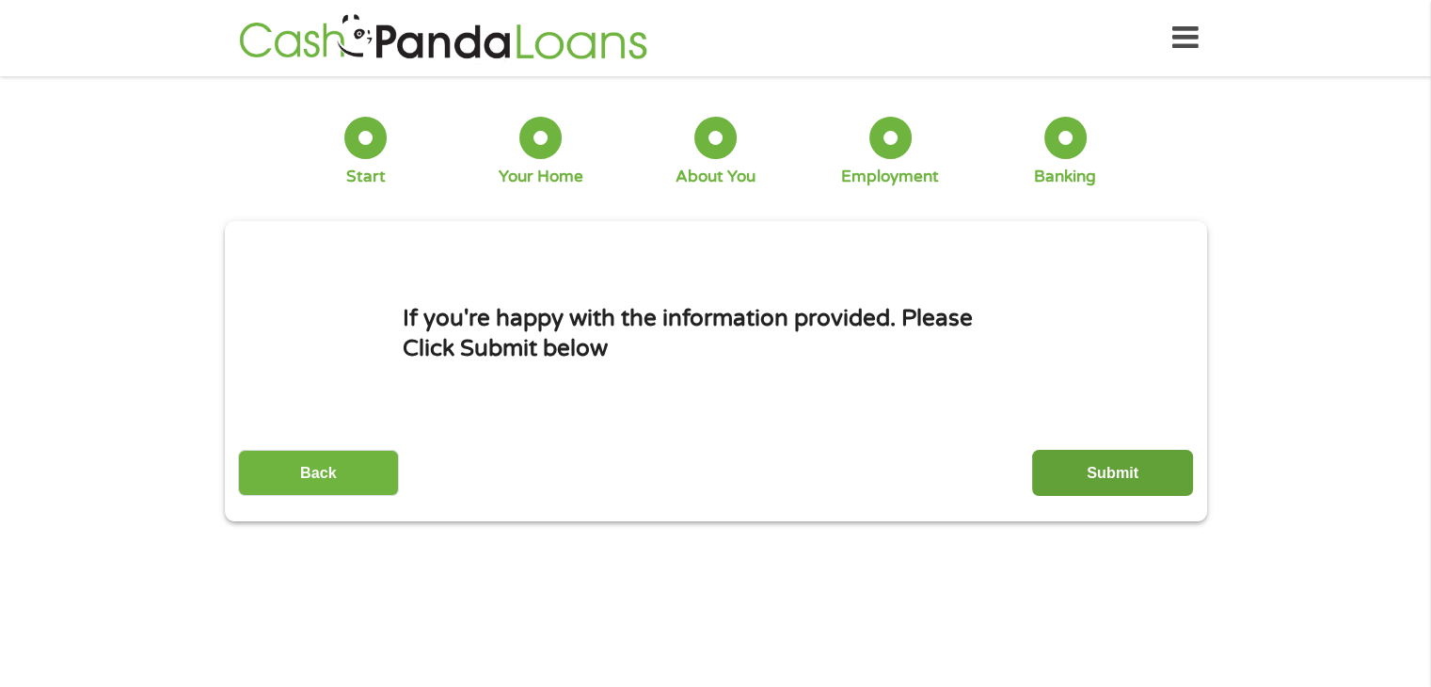
click at [1122, 472] on input "Submit" at bounding box center [1112, 473] width 161 height 46
